Goal: Task Accomplishment & Management: Complete application form

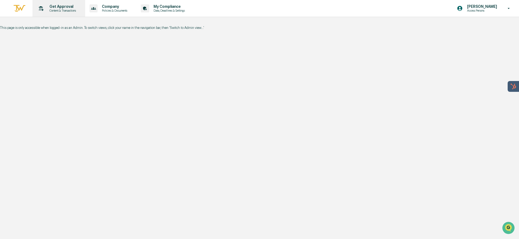
click at [51, 7] on p "Get Approval" at bounding box center [61, 6] width 33 height 4
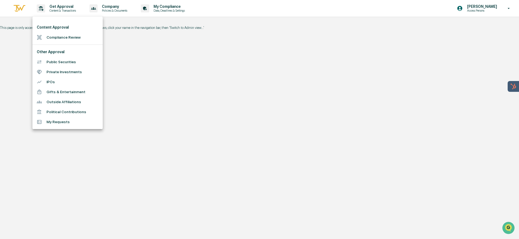
click at [58, 35] on li "Compliance Review" at bounding box center [67, 37] width 70 height 10
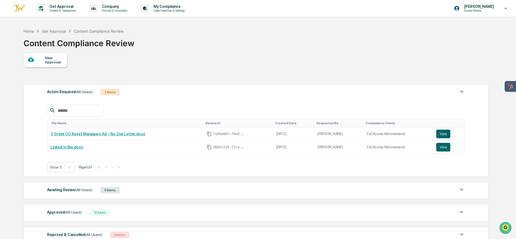
click at [53, 63] on div "New Approval" at bounding box center [54, 60] width 18 height 9
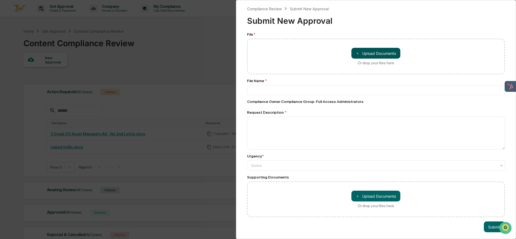
click at [370, 56] on button "＋ Upload Documents" at bounding box center [375, 53] width 49 height 11
type input "**********"
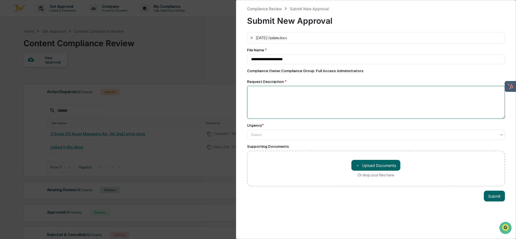
click at [261, 97] on textarea at bounding box center [376, 102] width 258 height 33
type textarea "**********"
click at [273, 134] on div at bounding box center [374, 134] width 246 height 5
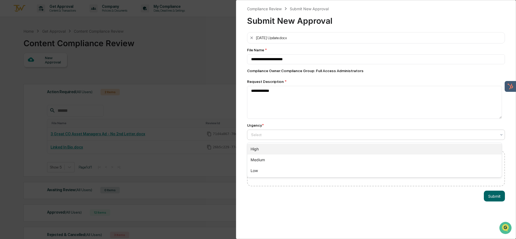
click at [270, 150] on div "High" at bounding box center [374, 149] width 254 height 11
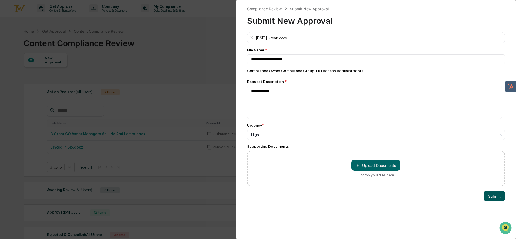
click at [491, 196] on button "Submit" at bounding box center [493, 196] width 21 height 11
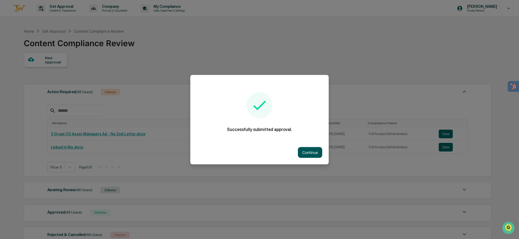
click at [316, 153] on button "Continue" at bounding box center [310, 152] width 24 height 11
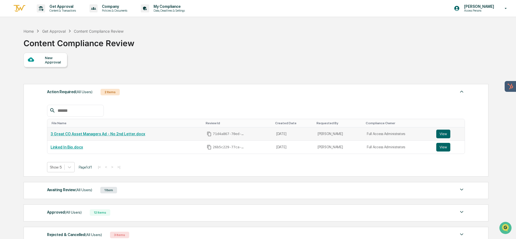
click at [99, 136] on link "3 Great CO Asset Managers Ad - No 2nd Letter.docx" at bounding box center [98, 134] width 95 height 4
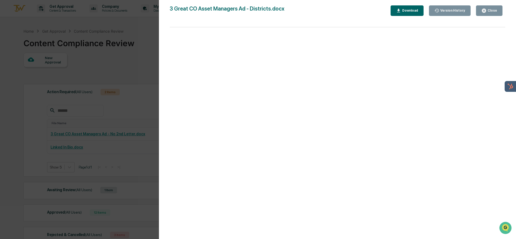
click at [488, 12] on div "Close" at bounding box center [491, 11] width 11 height 4
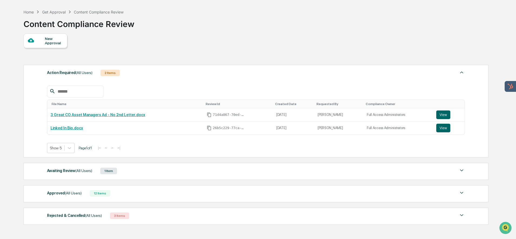
scroll to position [29, 0]
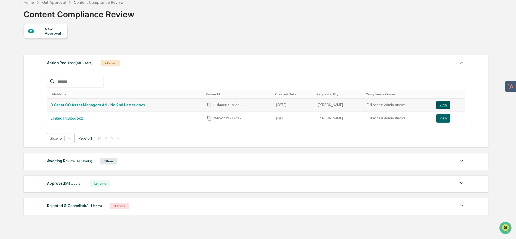
click at [442, 106] on button "View" at bounding box center [443, 105] width 14 height 9
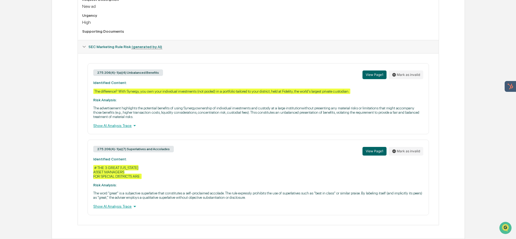
scroll to position [164, 0]
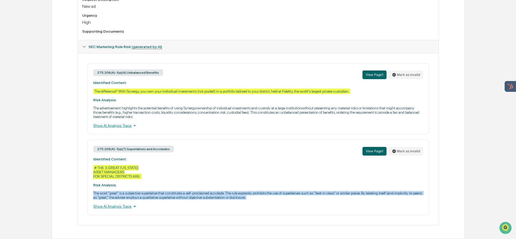
drag, startPoint x: 94, startPoint y: 193, endPoint x: 349, endPoint y: 202, distance: 255.4
click at [349, 202] on div "275.206(4)-1(a)(7) Superlatives and Accolades View Page 1 Mark as invalid Ident…" at bounding box center [258, 177] width 341 height 75
copy p "The word "great" is a subjective superlative that constitutes a self-proclaimed…"
